Goal: Find specific page/section: Find specific page/section

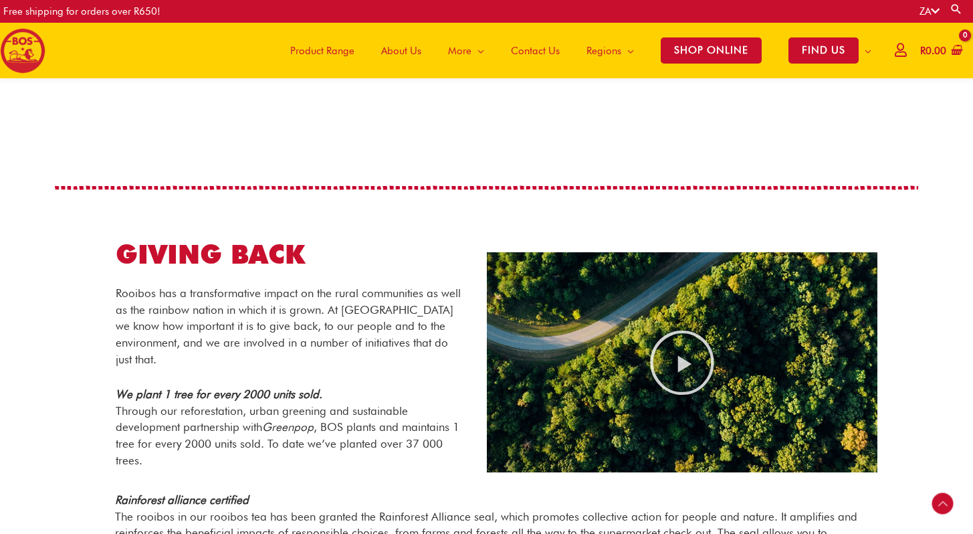
scroll to position [918, 0]
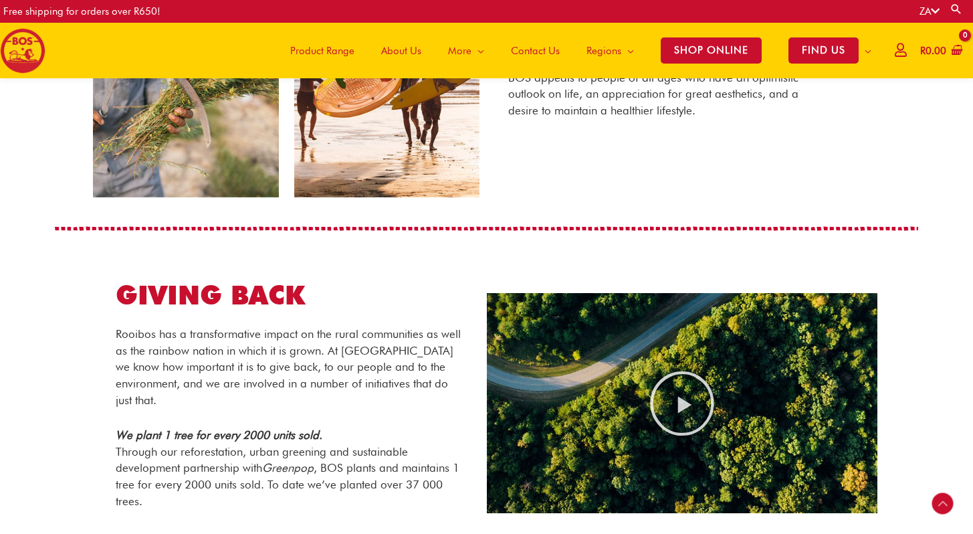
click at [518, 49] on span "Contact Us" at bounding box center [535, 51] width 49 height 40
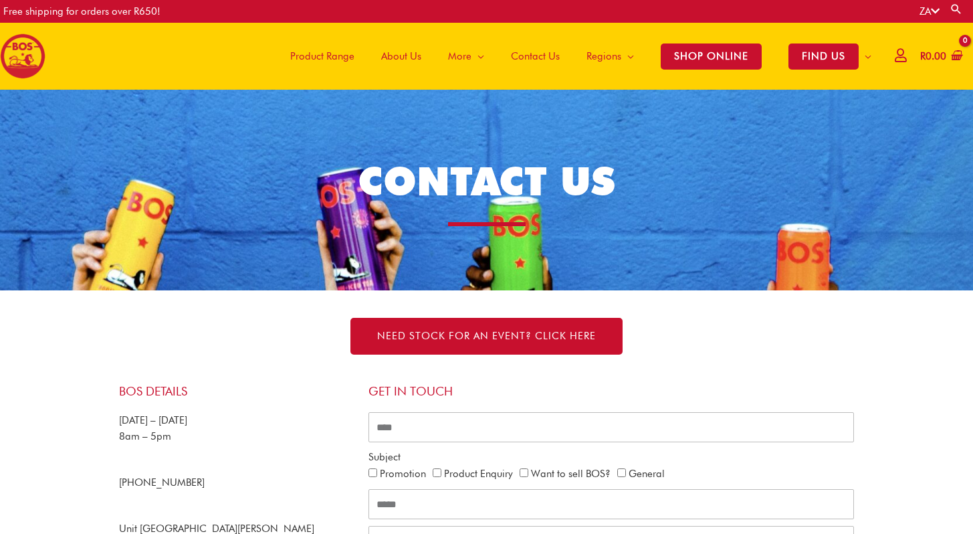
click at [408, 55] on span "About Us" at bounding box center [401, 56] width 40 height 40
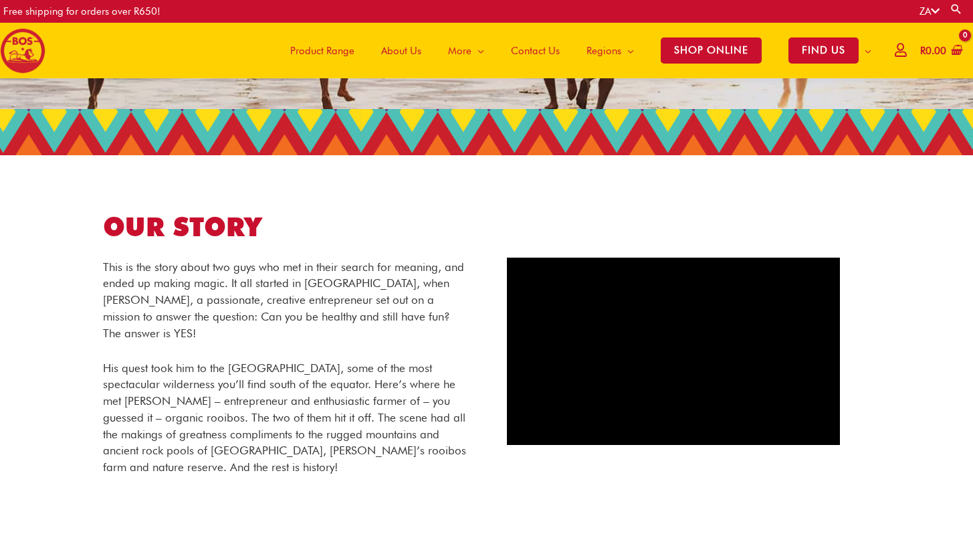
scroll to position [129, 0]
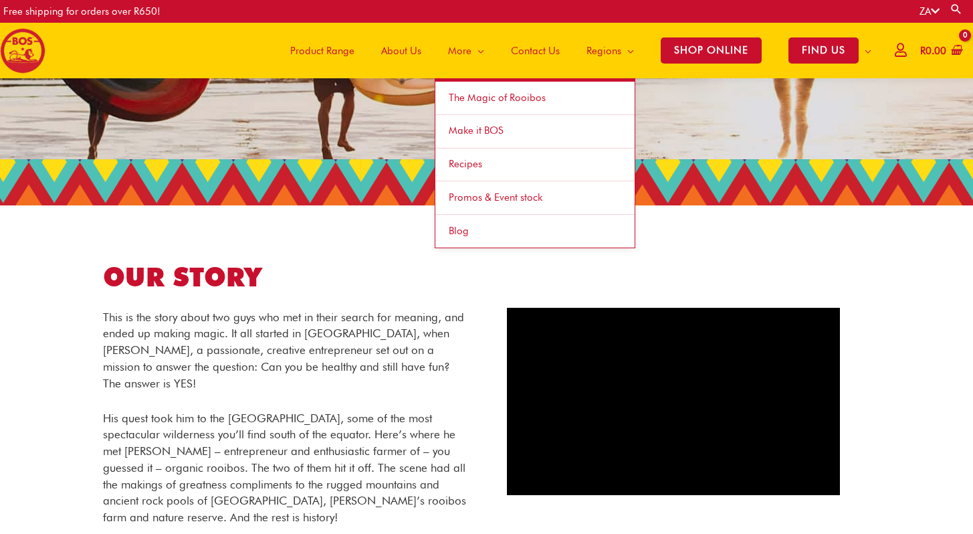
click at [465, 134] on span "Make it BOS" at bounding box center [476, 130] width 55 height 12
click at [486, 130] on span "Make it BOS" at bounding box center [476, 130] width 55 height 12
